Goal: Ask a question: Seek information or help from site administrators or community

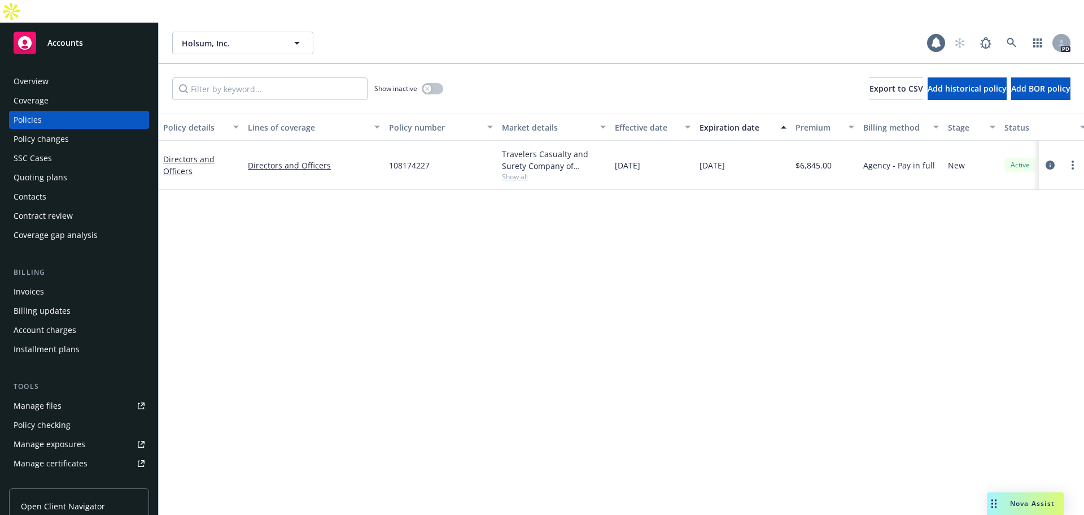
click at [48, 38] on span "Accounts" at bounding box center [65, 42] width 36 height 9
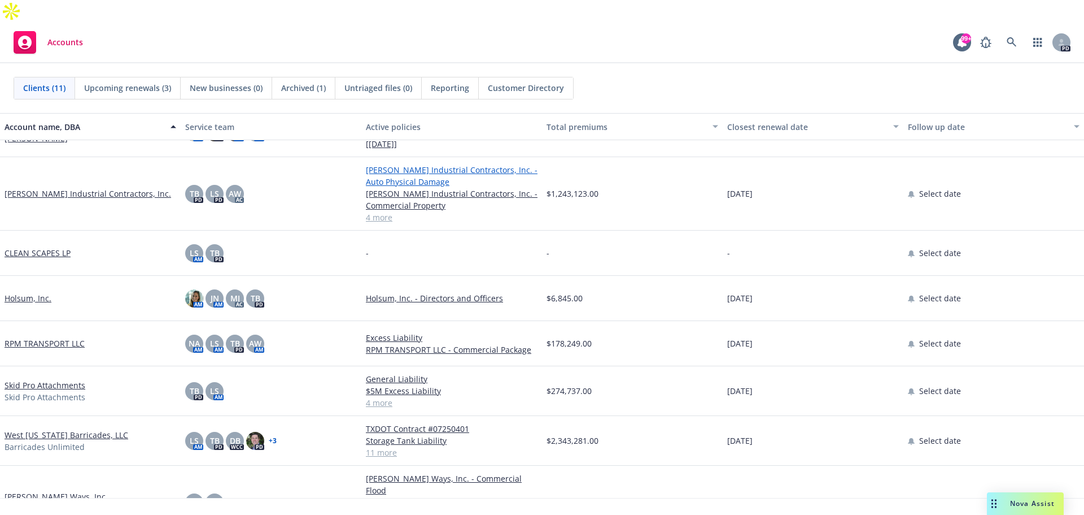
scroll to position [186, 0]
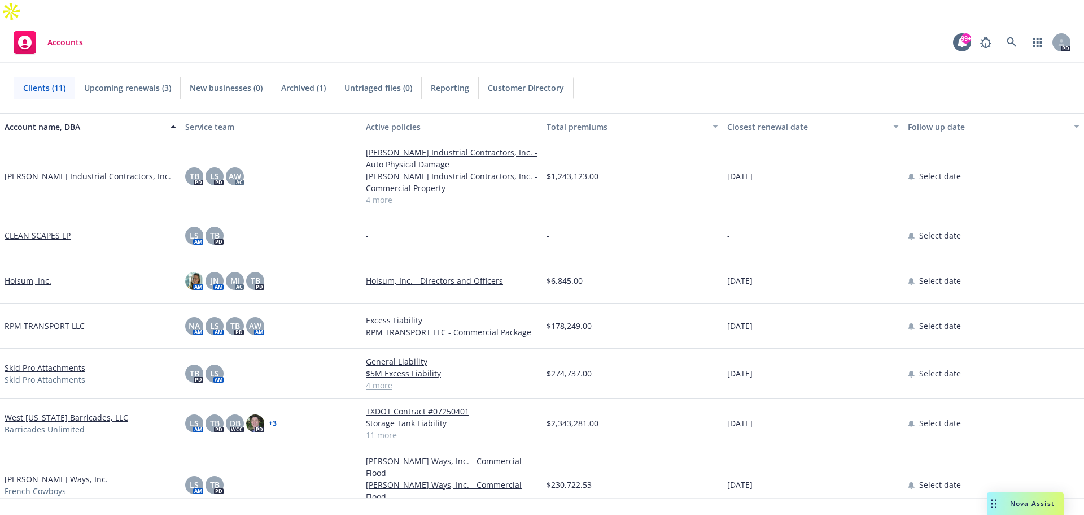
click at [81, 411] on link "West [US_STATE] Barricades, LLC" at bounding box center [67, 417] width 124 height 12
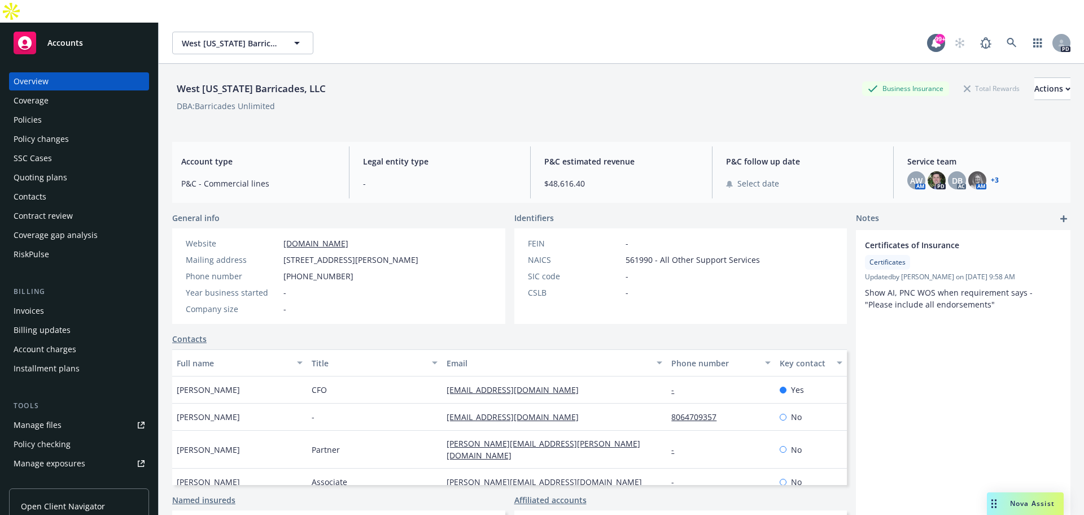
click at [32, 111] on div "Policies" at bounding box center [28, 120] width 28 height 18
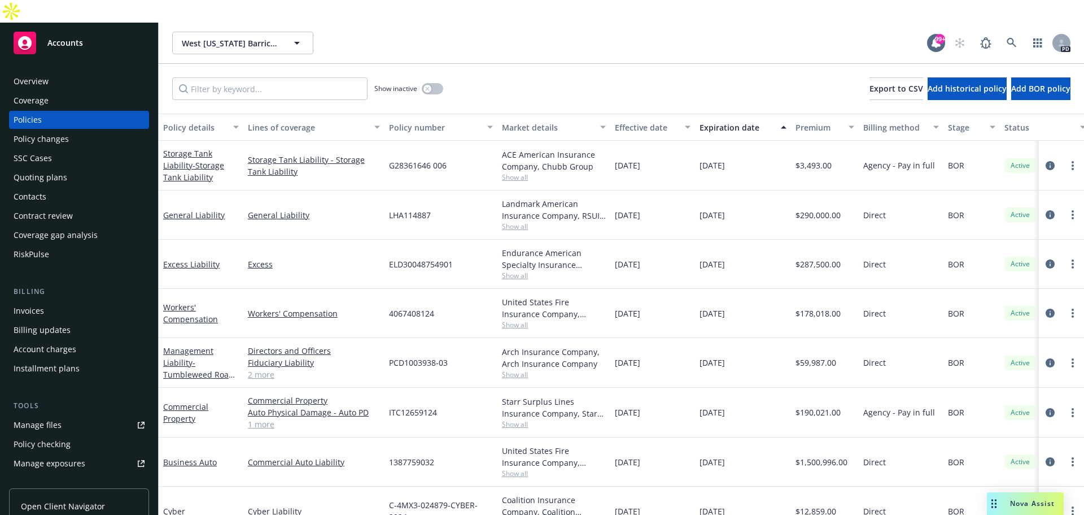
click at [1007, 502] on div "Nova Assist" at bounding box center [1032, 503] width 63 height 10
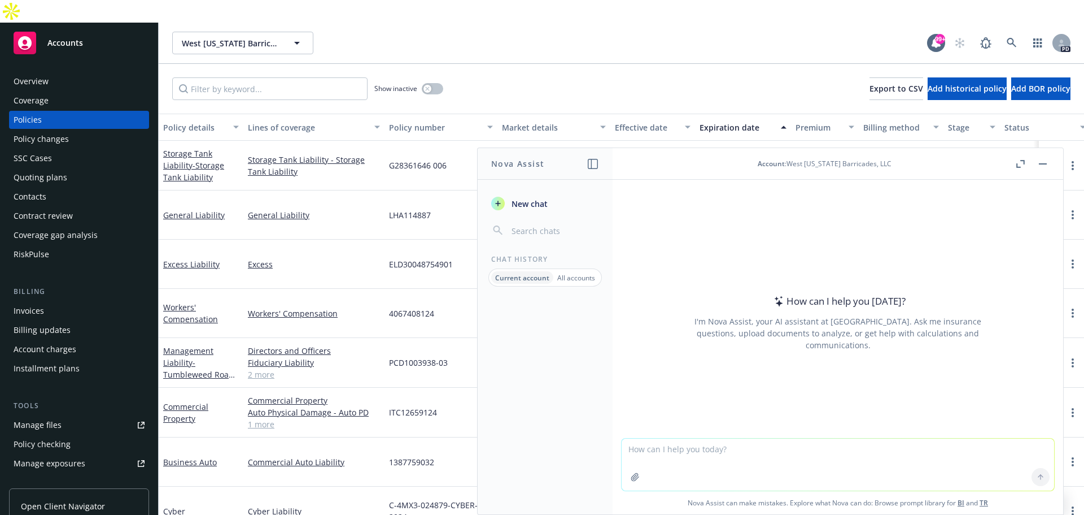
click at [916, 445] on textarea at bounding box center [838, 464] width 433 height 52
type textarea "Can you buy a robust stand alone D&O tail"
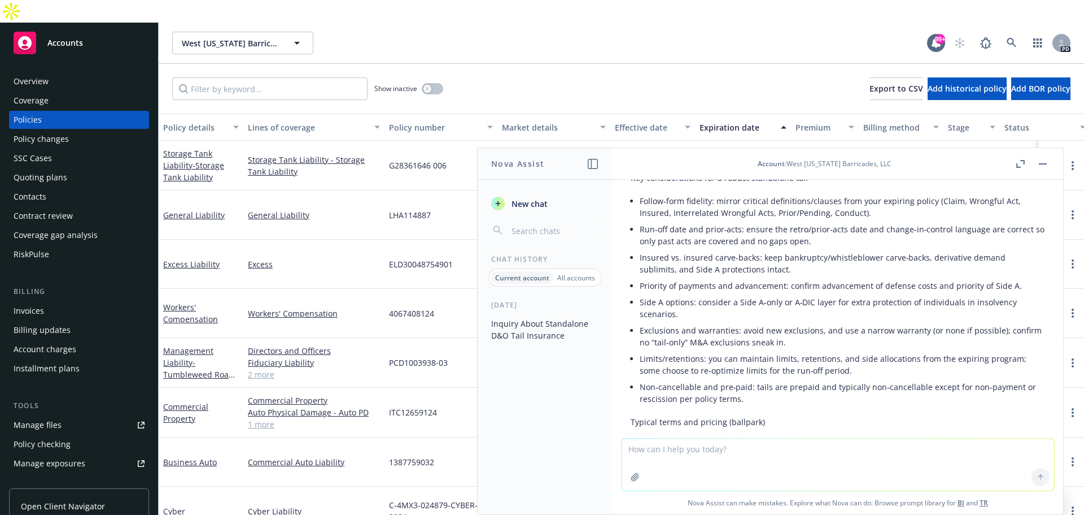
scroll to position [339, 0]
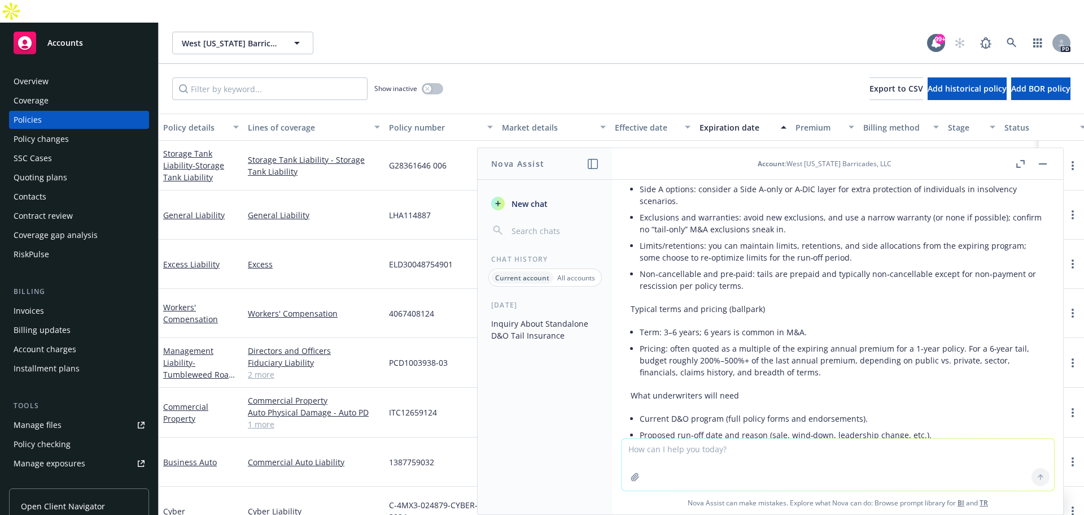
click at [851, 455] on textarea at bounding box center [838, 464] width 433 height 52
type textarea "Does this account have a good D&O tail"
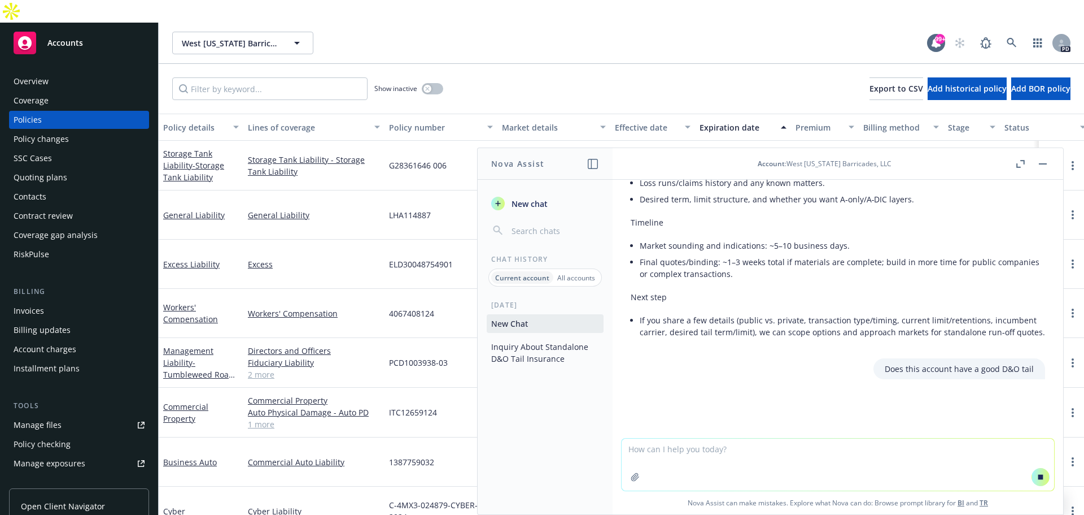
scroll to position [637, 0]
